Goal: Communication & Community: Answer question/provide support

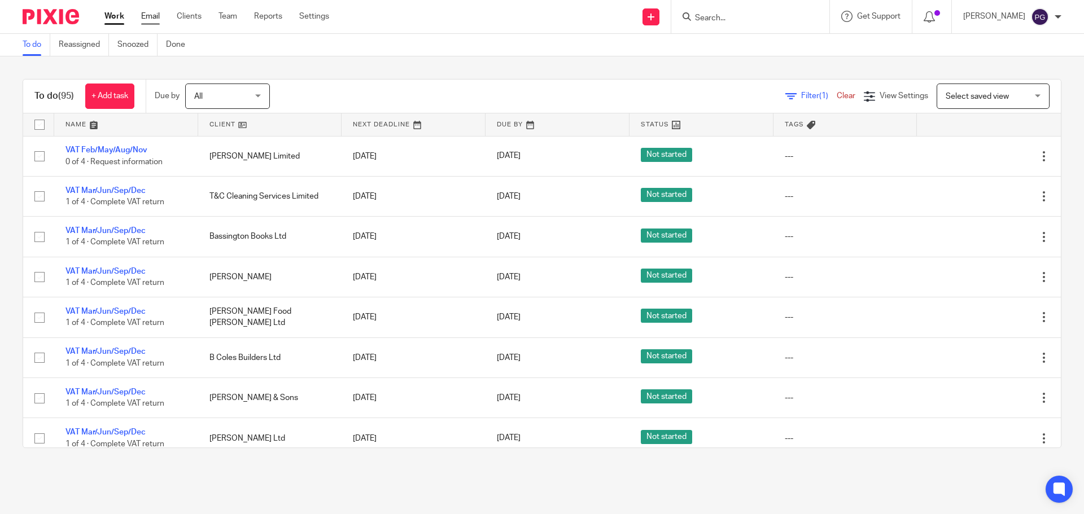
click at [154, 21] on link "Email" at bounding box center [150, 16] width 19 height 11
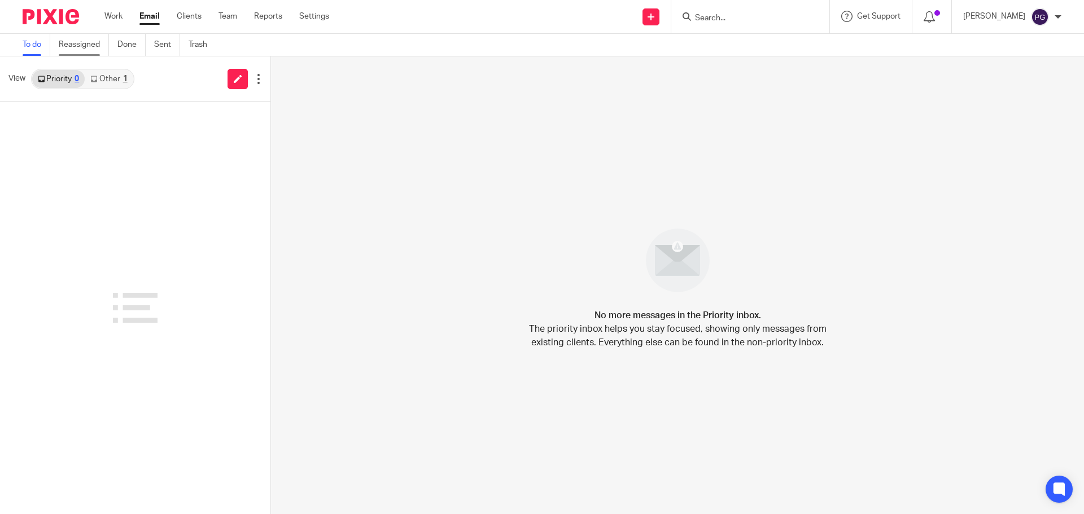
click at [86, 48] on link "Reassigned" at bounding box center [84, 45] width 50 height 22
click at [123, 49] on link "Done" at bounding box center [131, 45] width 28 height 22
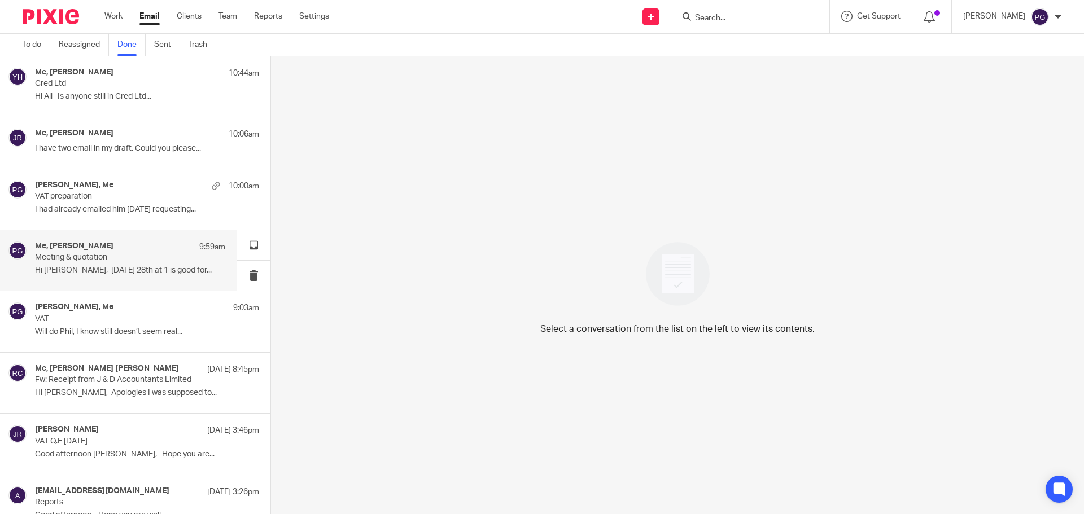
click at [151, 246] on div "Me, Ruth Thorpe 9:59am" at bounding box center [130, 247] width 190 height 11
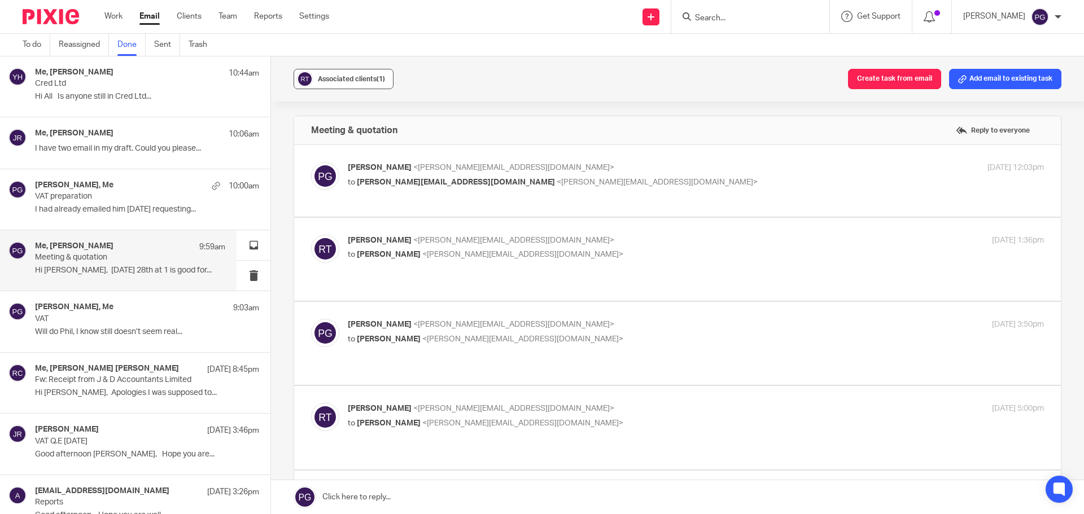
click at [348, 82] on div "Associated clients (1)" at bounding box center [351, 78] width 67 height 11
click at [568, 82] on div "Associated clients (1) Create task from email Add email to existing task" at bounding box center [677, 78] width 813 height 45
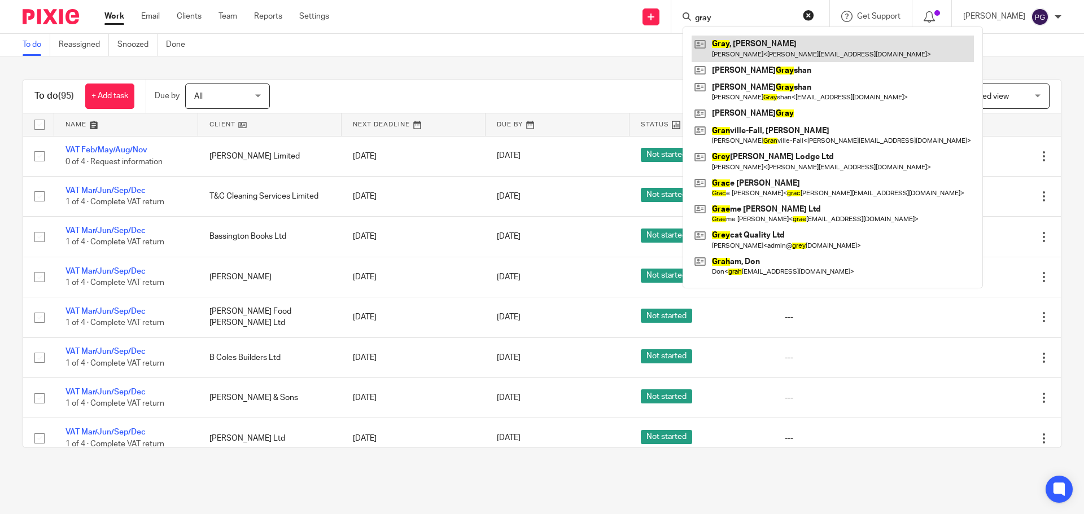
type input "gray"
click at [759, 52] on link at bounding box center [832, 49] width 282 height 26
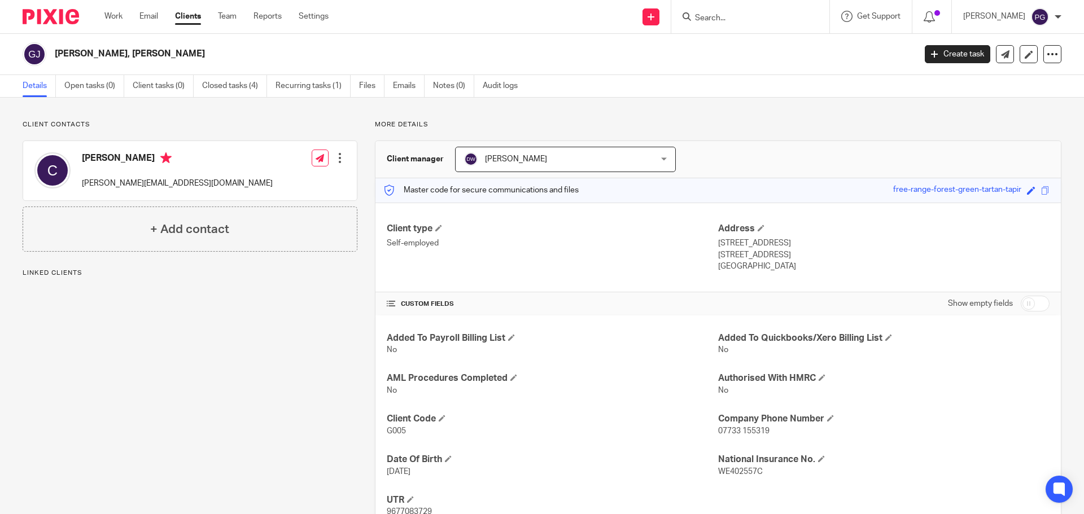
click at [730, 25] on div at bounding box center [750, 16] width 158 height 33
click at [734, 17] on input "Search" at bounding box center [745, 19] width 102 height 10
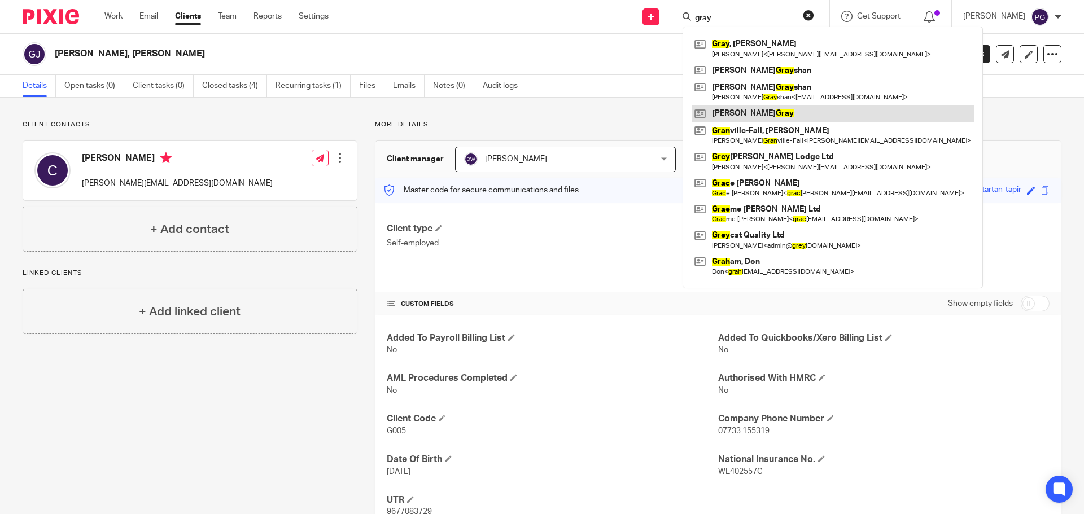
type input "gray"
click at [744, 112] on link at bounding box center [832, 113] width 282 height 17
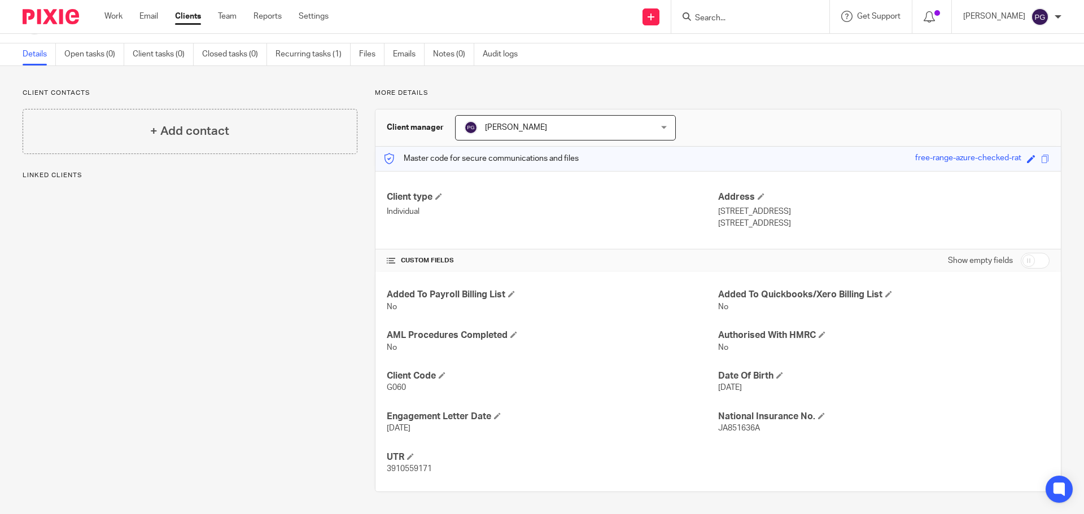
scroll to position [32, 0]
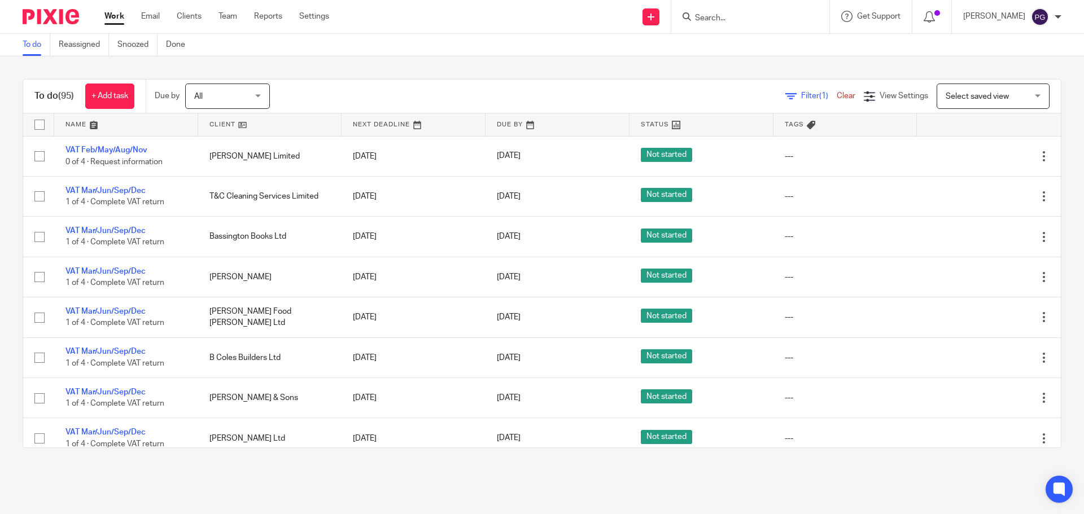
click at [164, 20] on ul "Work Email Clients Team Reports Settings" at bounding box center [225, 16] width 242 height 11
click at [133, 17] on ul "Work Email Clients Team Reports Settings" at bounding box center [225, 16] width 242 height 11
click at [139, 18] on ul "Work Email Clients Team Reports Settings" at bounding box center [225, 16] width 242 height 11
click at [150, 15] on link "Email" at bounding box center [150, 16] width 19 height 11
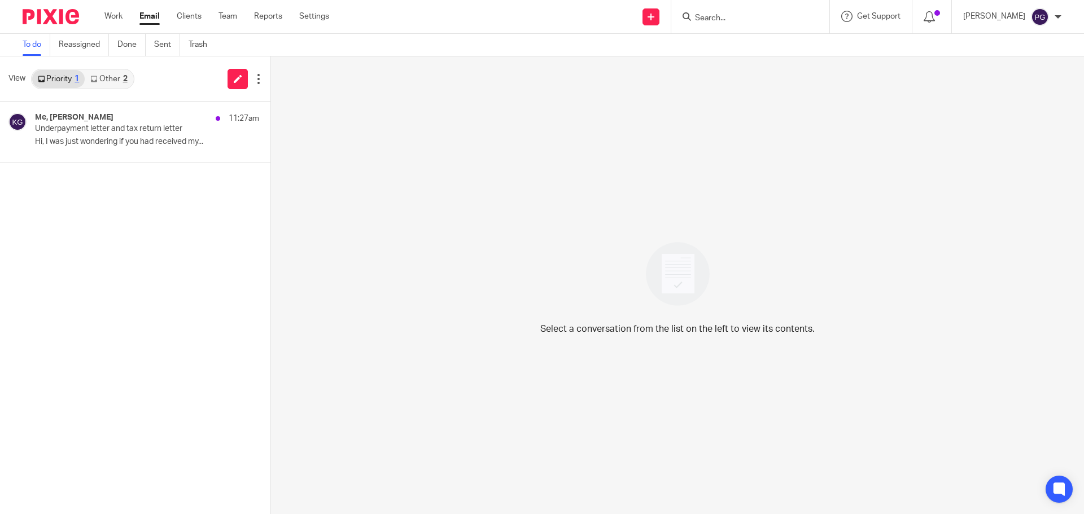
click at [217, 76] on div "View Priority 1 Other 2" at bounding box center [135, 78] width 270 height 45
click at [120, 121] on div "Me, [PERSON_NAME] 11:27am" at bounding box center [130, 118] width 190 height 11
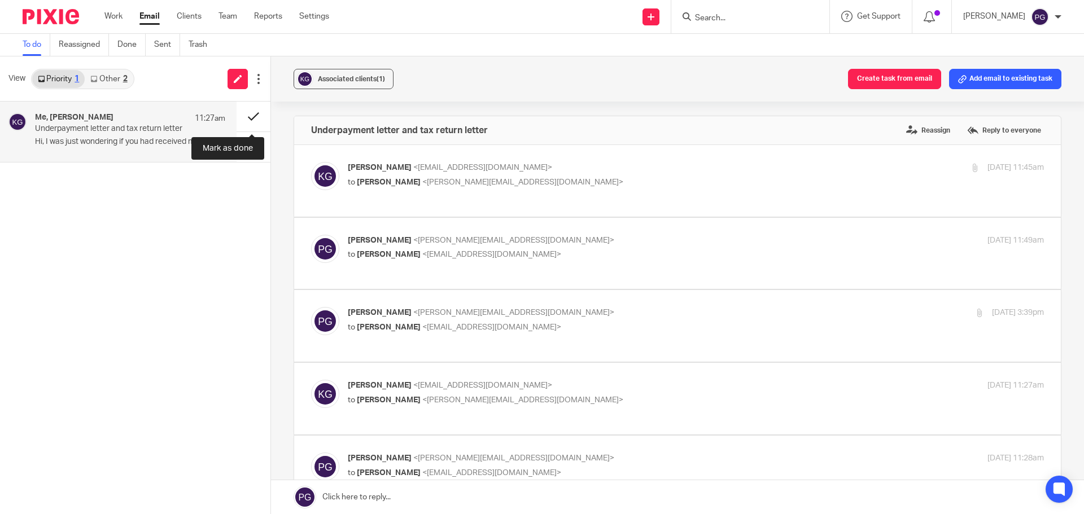
click at [246, 118] on button at bounding box center [253, 117] width 34 height 30
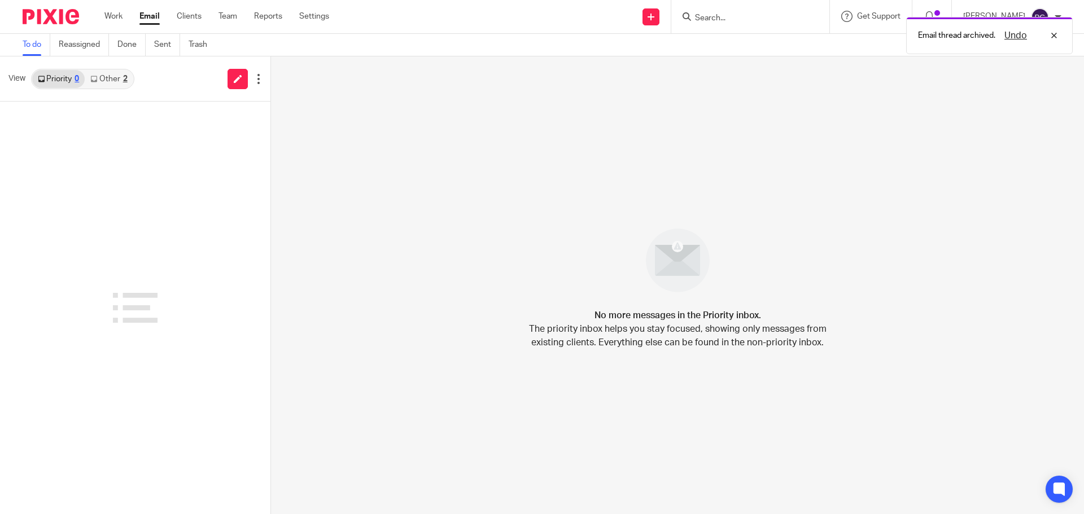
click at [119, 85] on link "Other 2" at bounding box center [109, 79] width 48 height 18
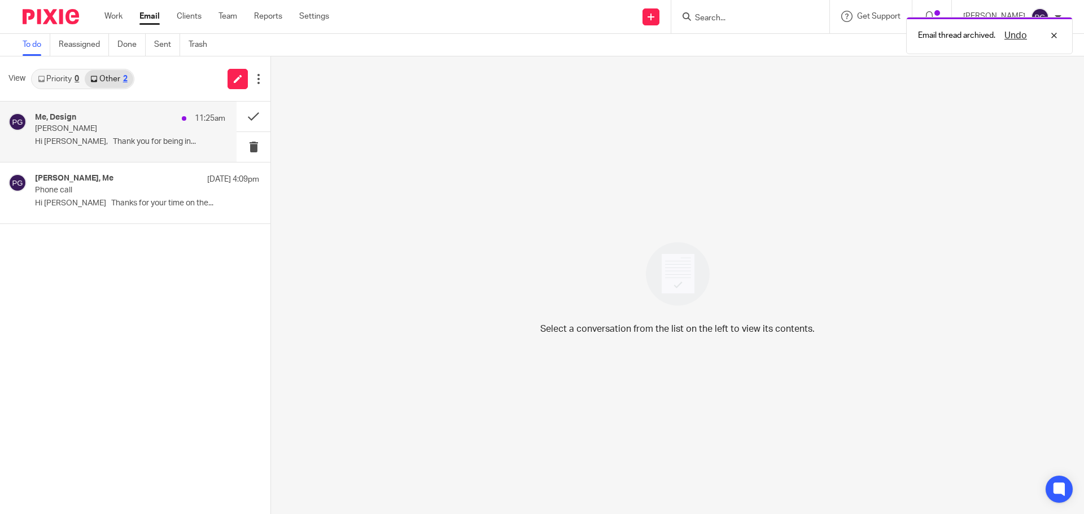
click at [120, 125] on p "[PERSON_NAME]" at bounding box center [111, 129] width 152 height 10
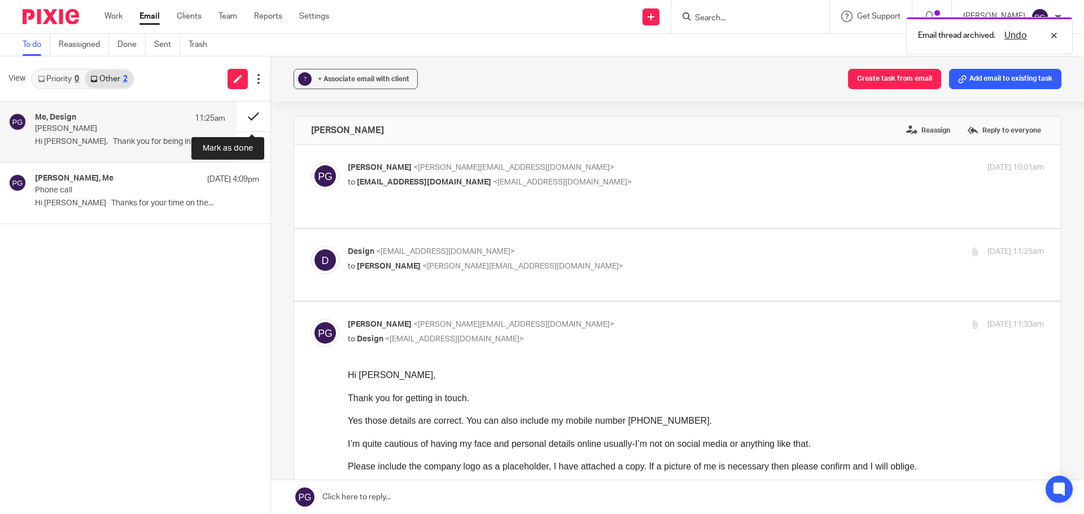
click at [244, 119] on button at bounding box center [253, 117] width 34 height 30
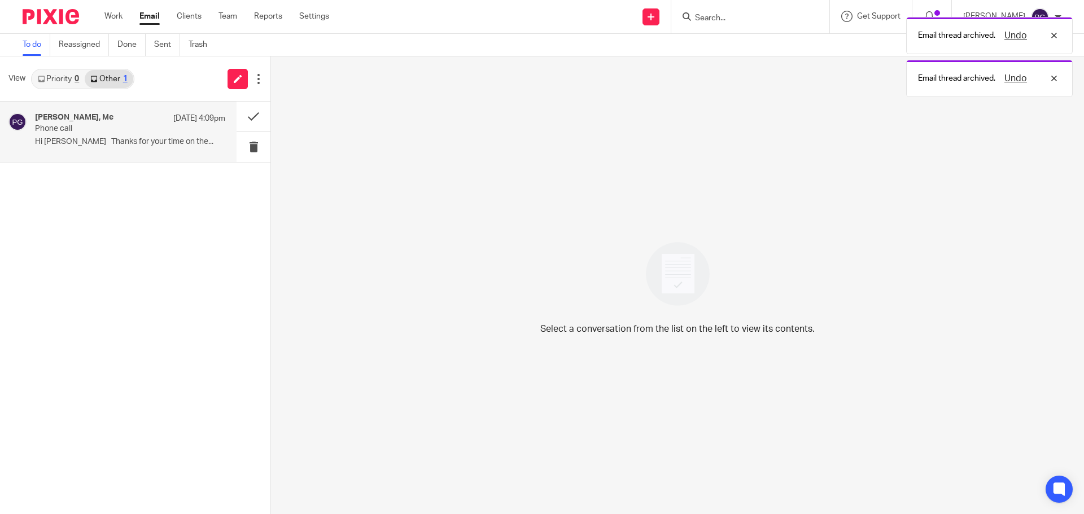
click at [73, 160] on div "[PERSON_NAME], Me [DATE] 4:09pm Phone call Hi [PERSON_NAME] Thanks for your tim…" at bounding box center [118, 132] width 236 height 60
